Goal: Task Accomplishment & Management: Manage account settings

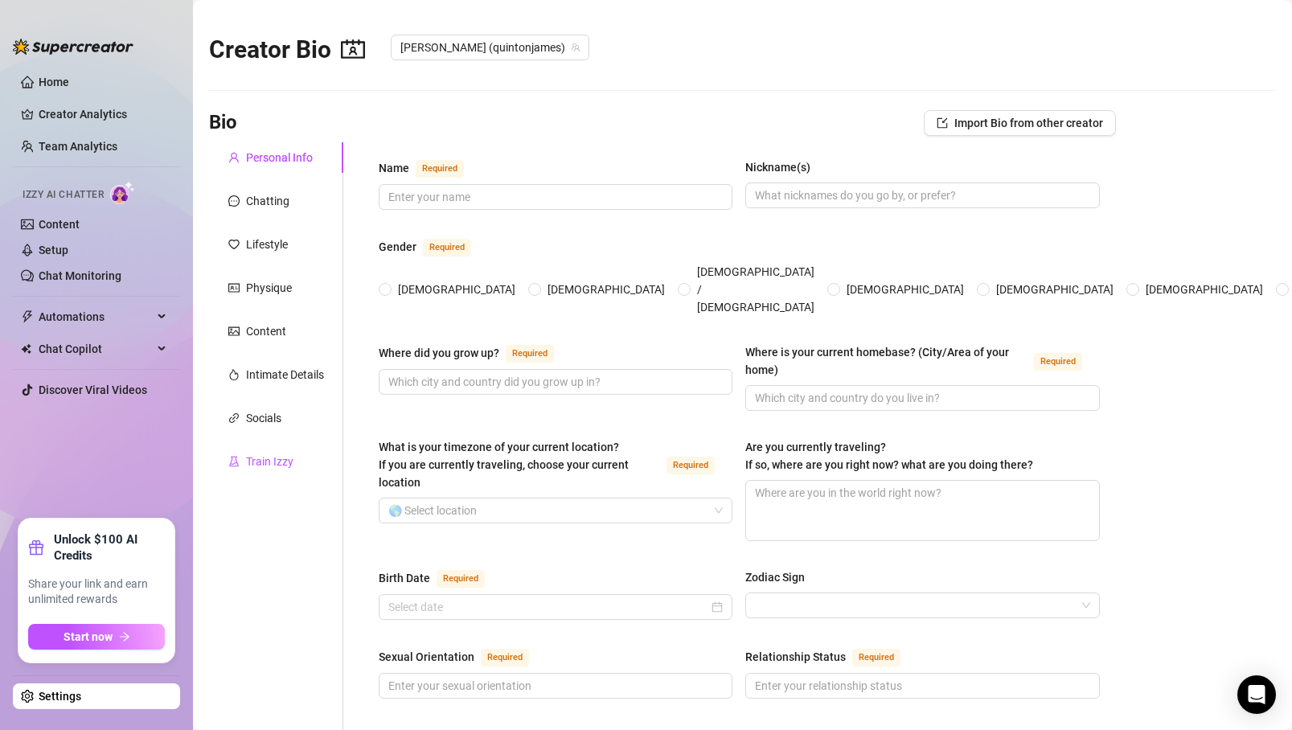
click at [285, 465] on div "Train Izzy" at bounding box center [269, 462] width 47 height 18
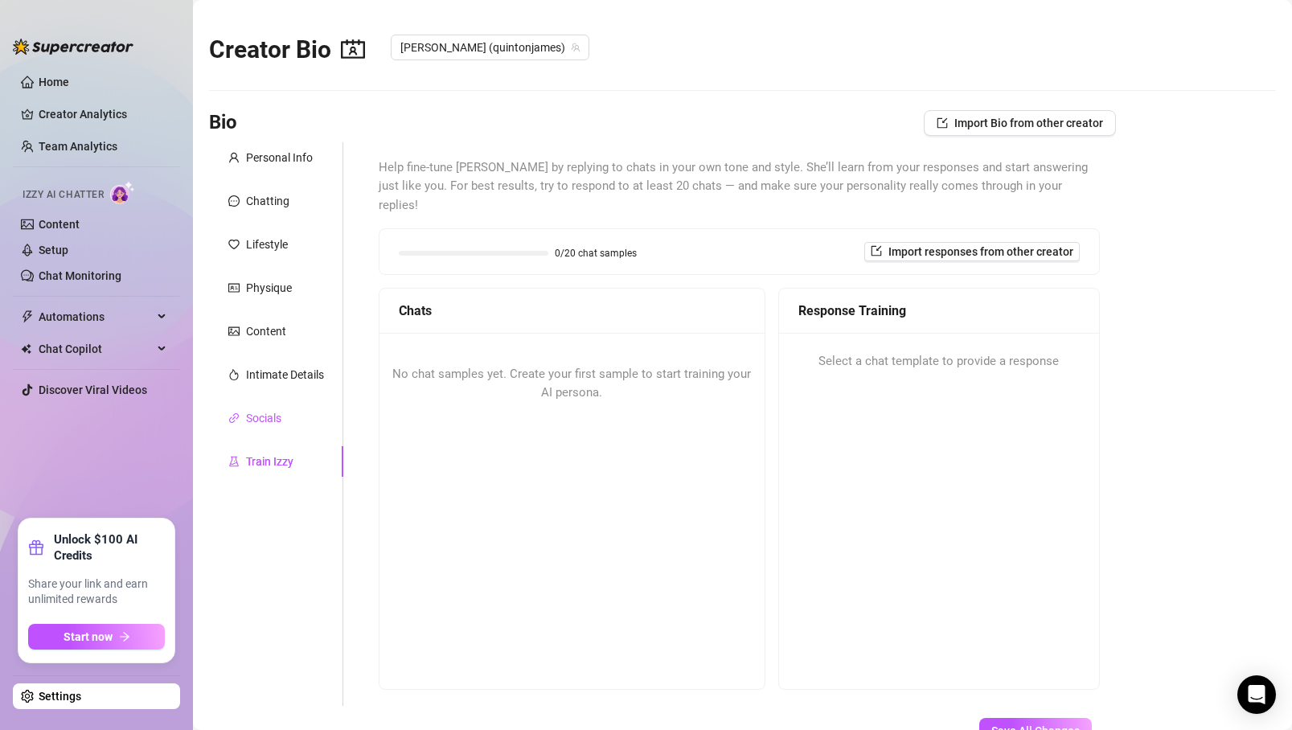
click at [268, 416] on div "Socials" at bounding box center [263, 418] width 35 height 18
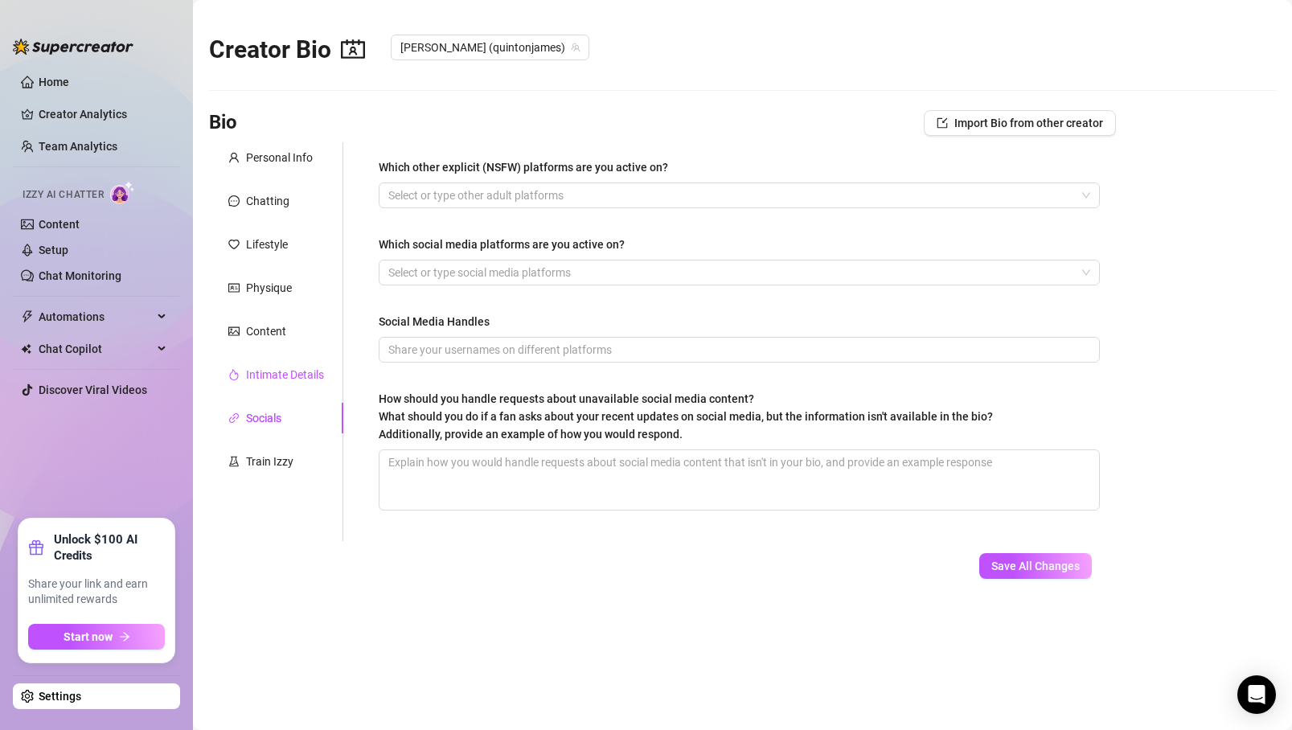
click at [274, 375] on div "Intimate Details" at bounding box center [285, 375] width 78 height 18
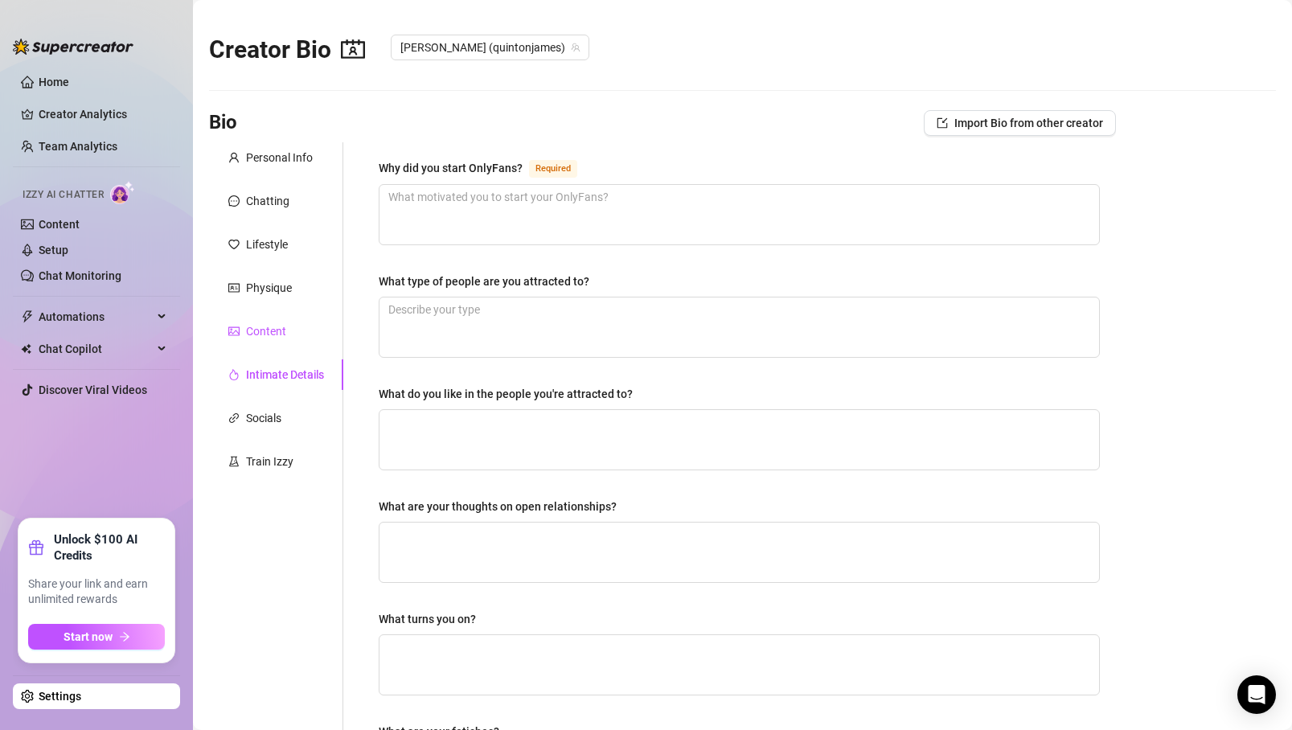
click at [276, 332] on div "Content" at bounding box center [266, 331] width 40 height 18
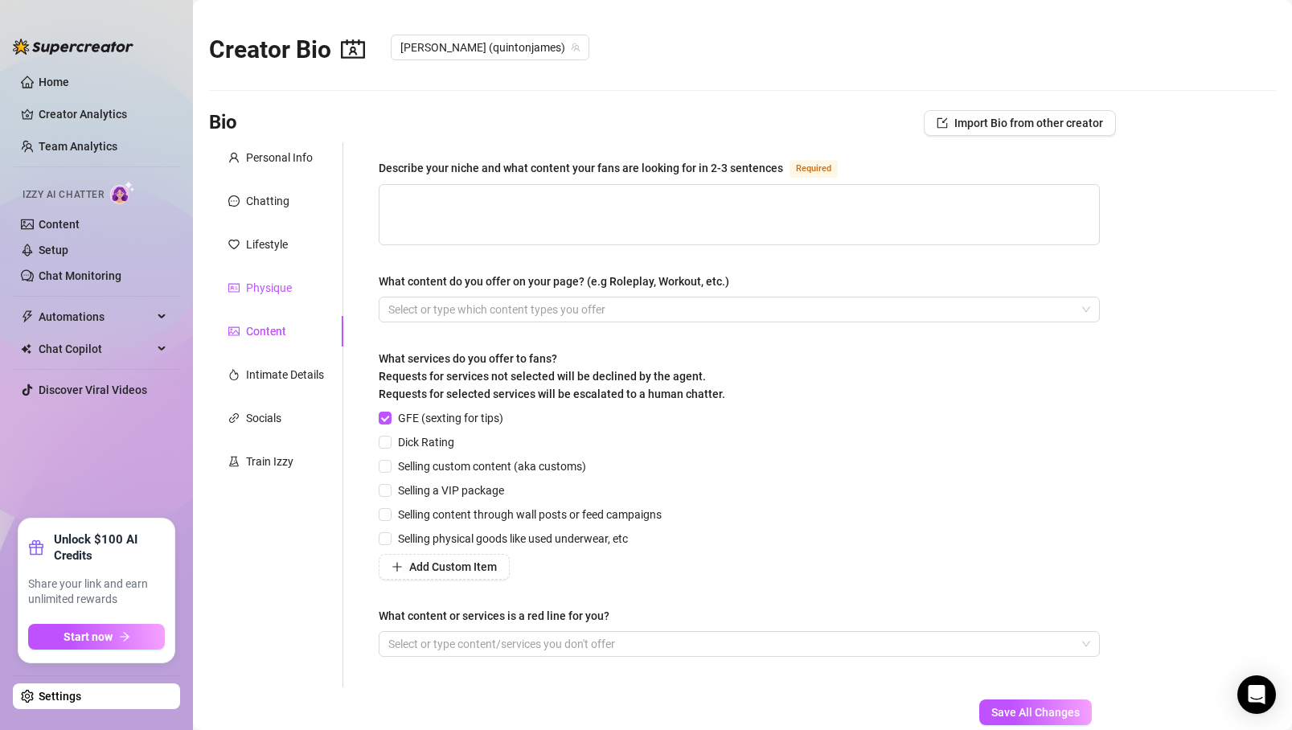
click at [277, 292] on div "Physique" at bounding box center [269, 288] width 46 height 18
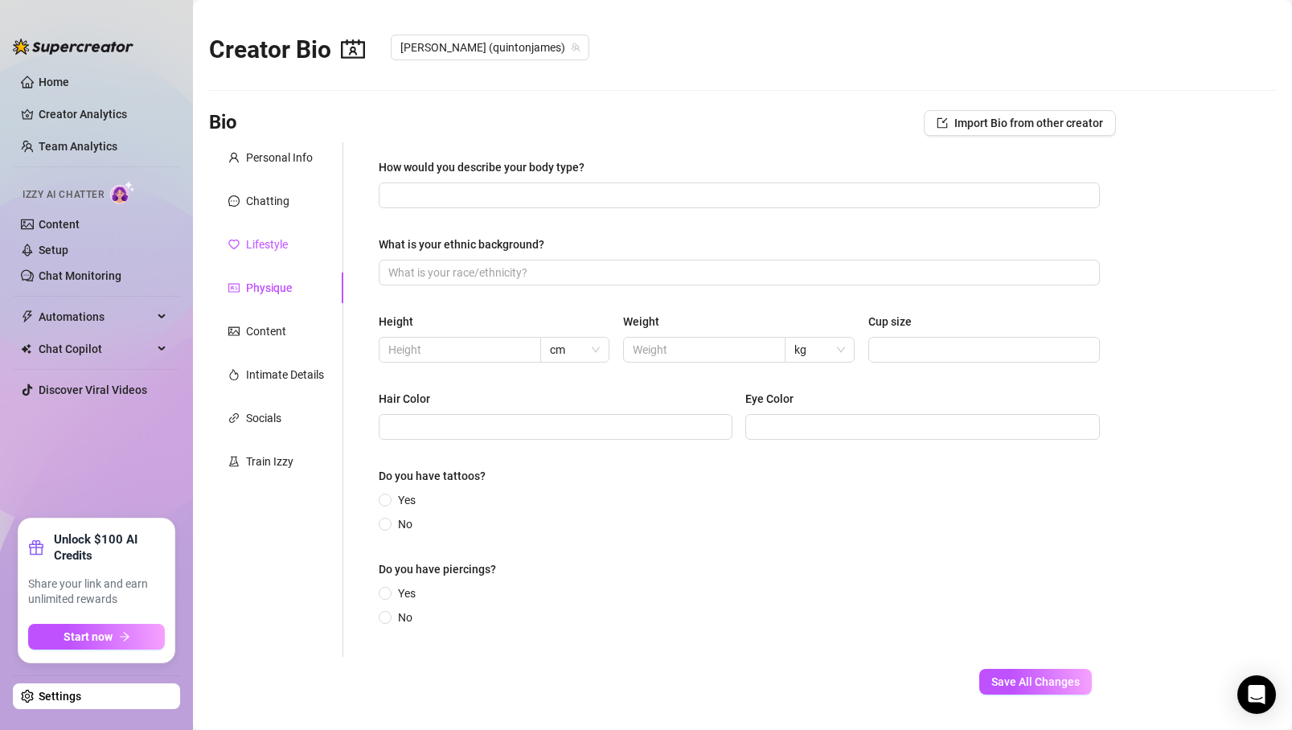
click at [273, 245] on div "Lifestyle" at bounding box center [267, 245] width 42 height 18
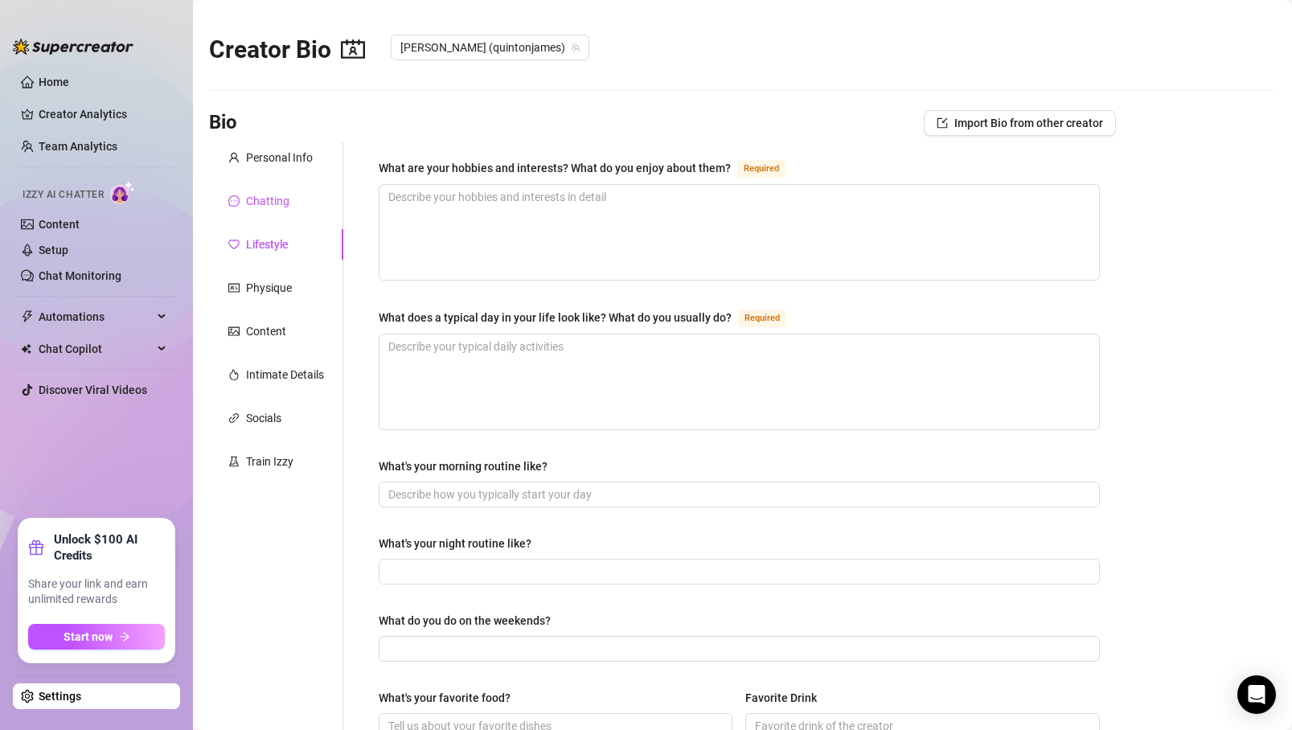
click at [269, 198] on div "Chatting" at bounding box center [267, 201] width 43 height 18
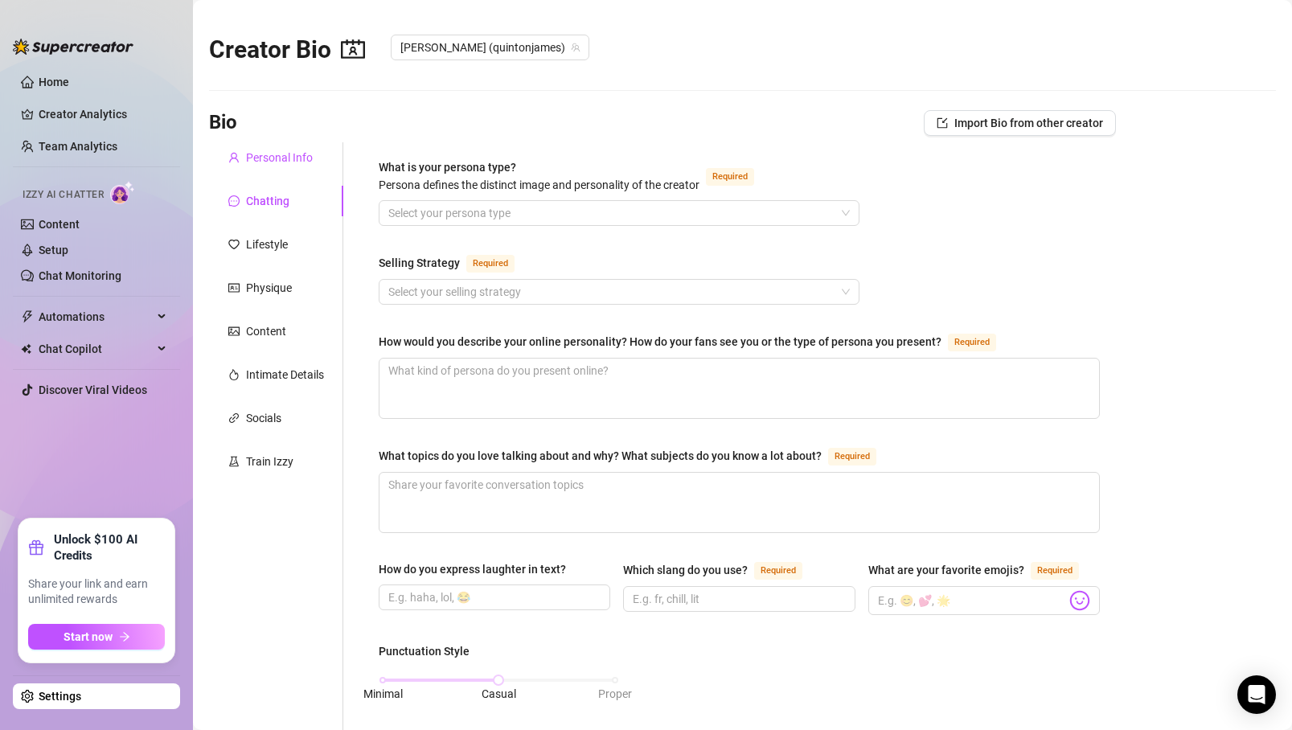
click at [269, 162] on div "Personal Info" at bounding box center [279, 158] width 67 height 18
